Goal: Use online tool/utility: Use online tool/utility

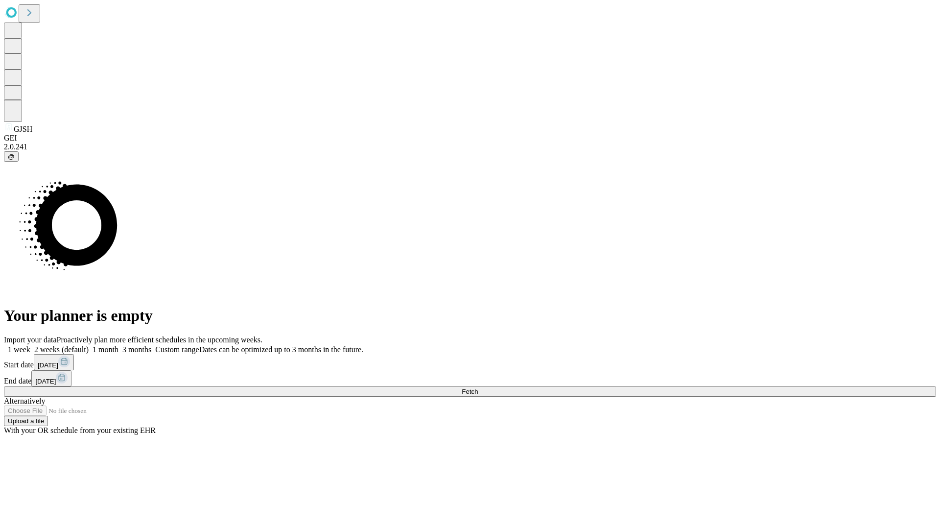
click at [478, 388] on span "Fetch" at bounding box center [470, 391] width 16 height 7
